Goal: Transaction & Acquisition: Purchase product/service

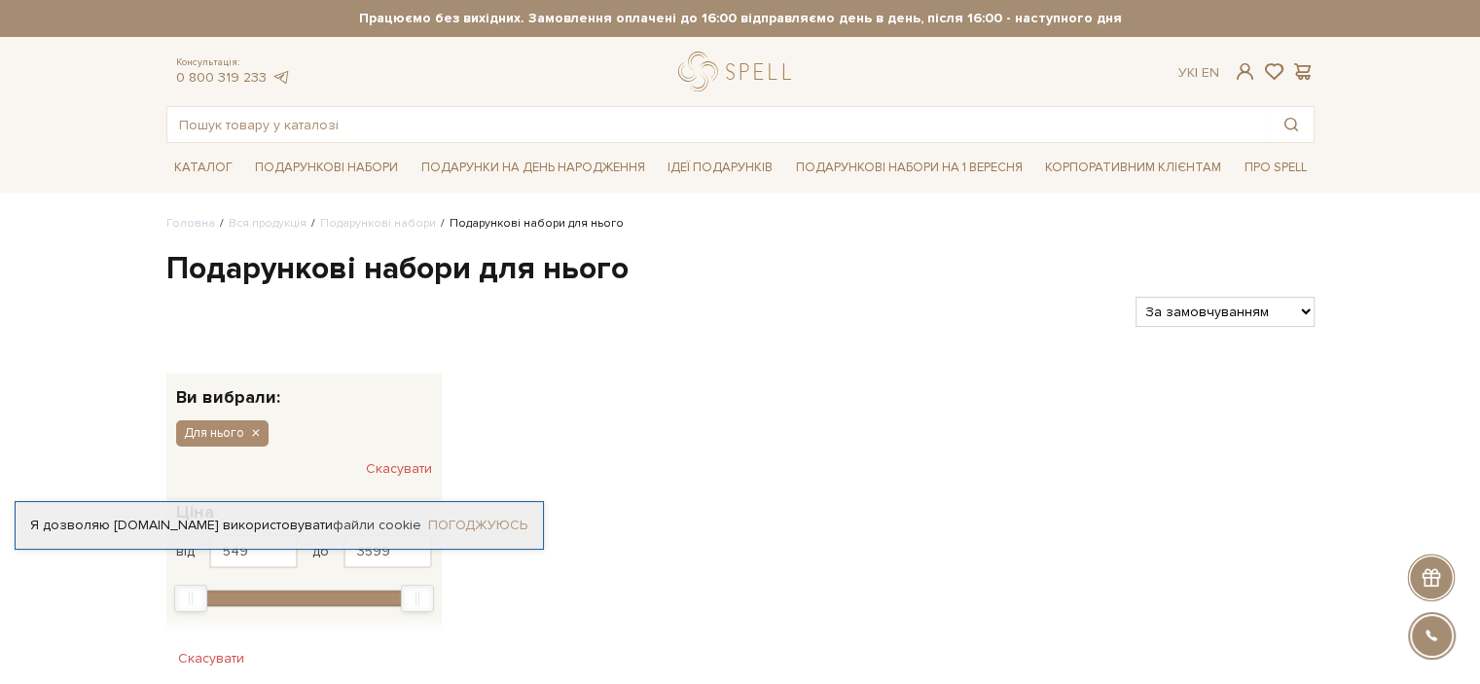
click at [485, 524] on link "Погоджуюсь" at bounding box center [477, 526] width 99 height 18
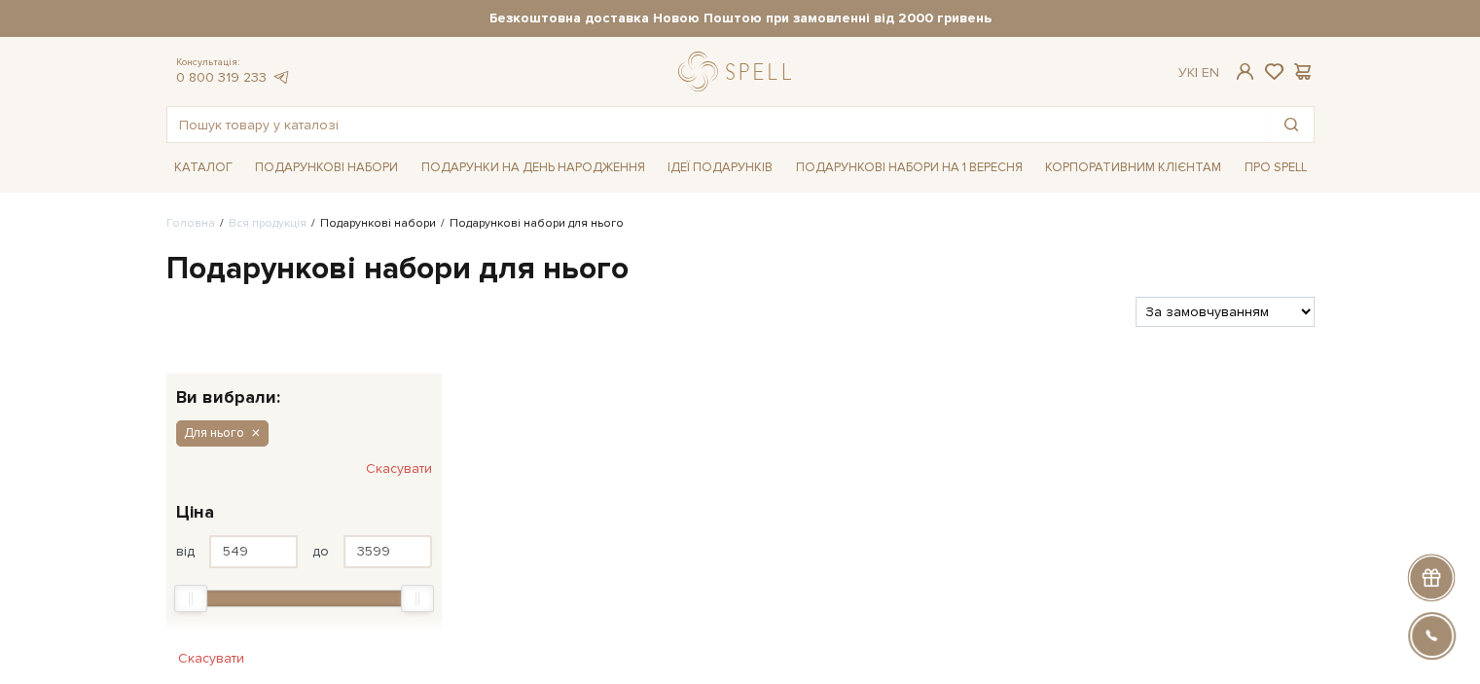
click at [369, 225] on link "Подарункові набори" at bounding box center [378, 223] width 116 height 15
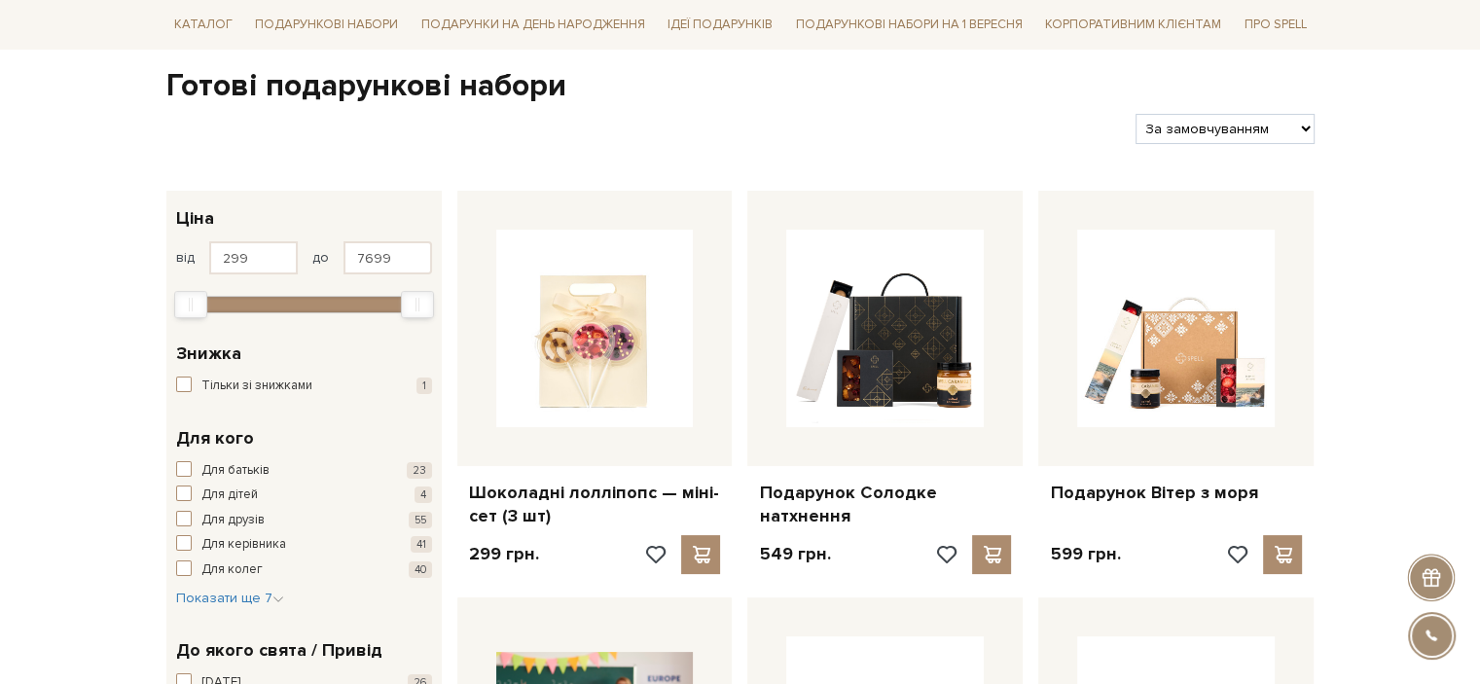
scroll to position [292, 0]
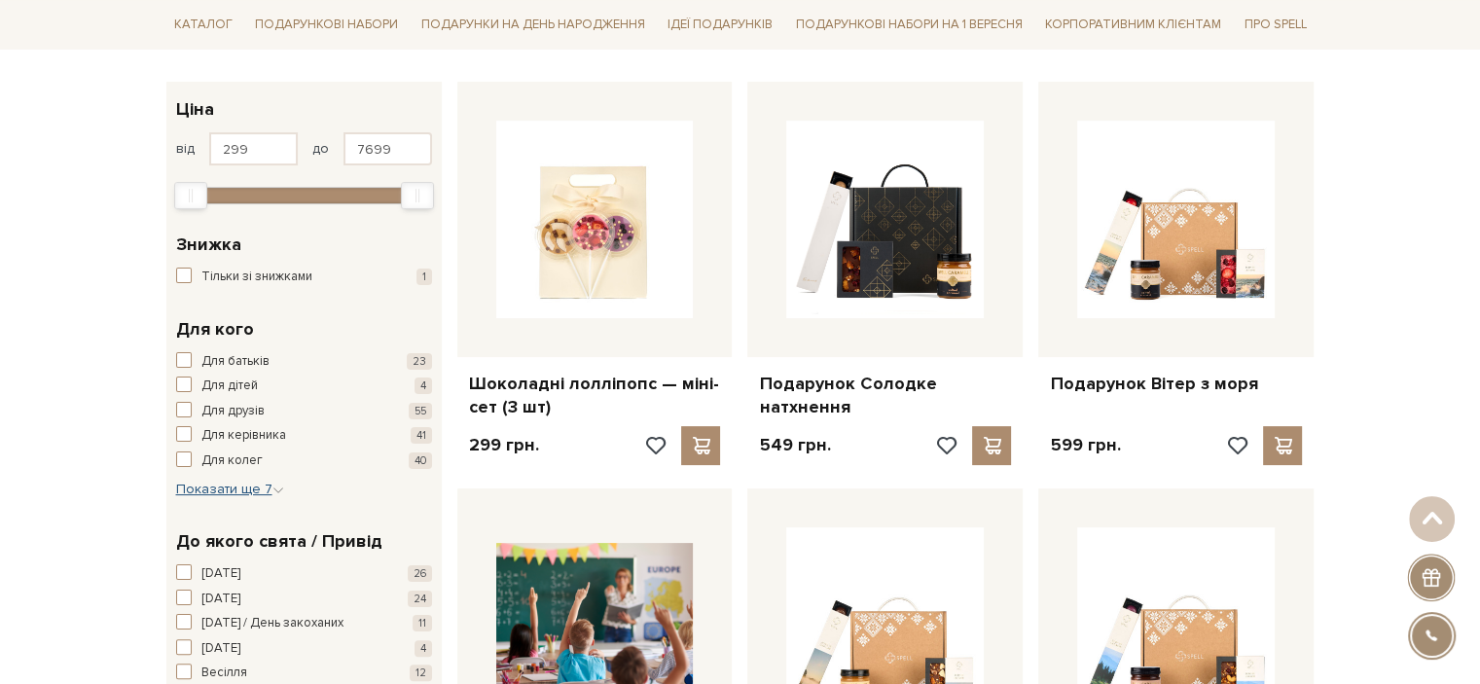
click at [202, 482] on span "Показати ще 7" at bounding box center [230, 489] width 108 height 17
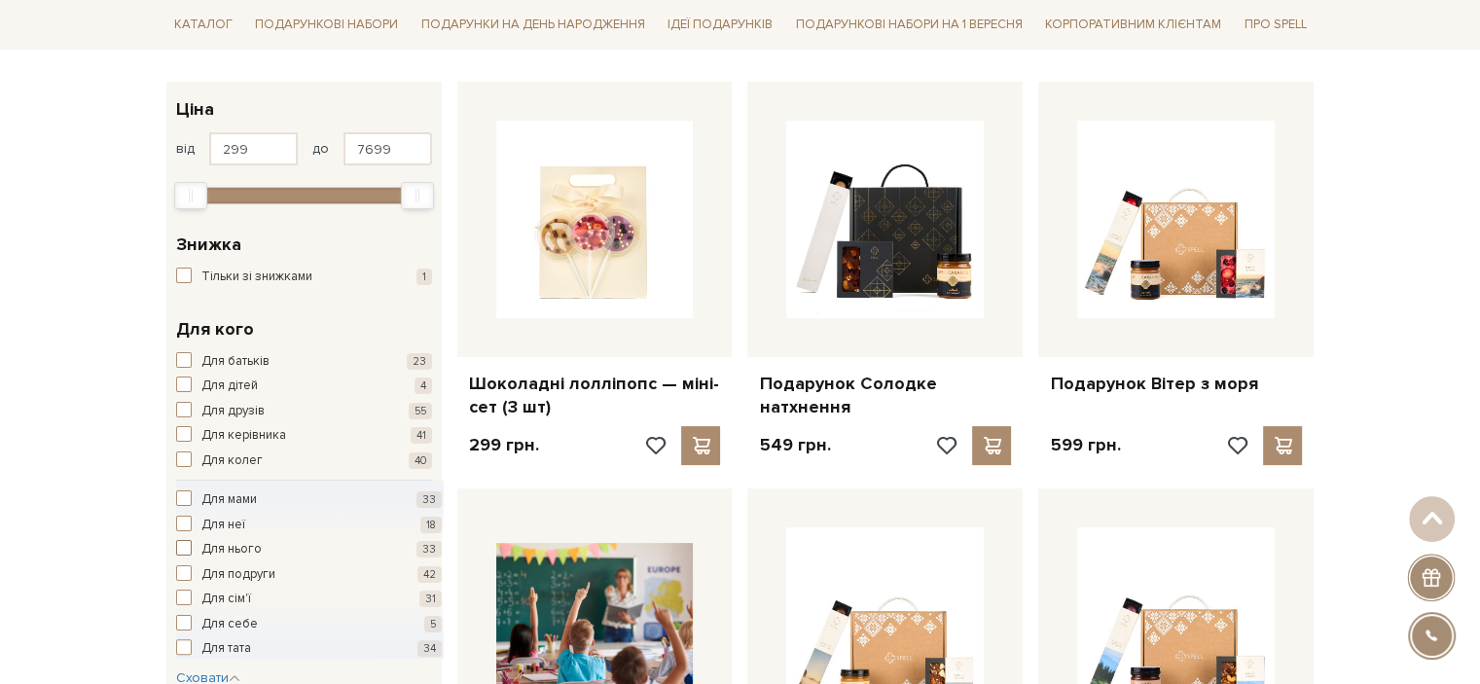
click at [176, 548] on span "button" at bounding box center [184, 548] width 16 height 16
